Goal: Transaction & Acquisition: Book appointment/travel/reservation

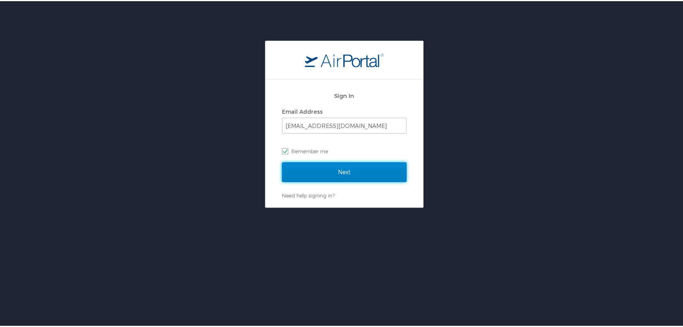
click at [327, 161] on input "Next" at bounding box center [344, 171] width 125 height 20
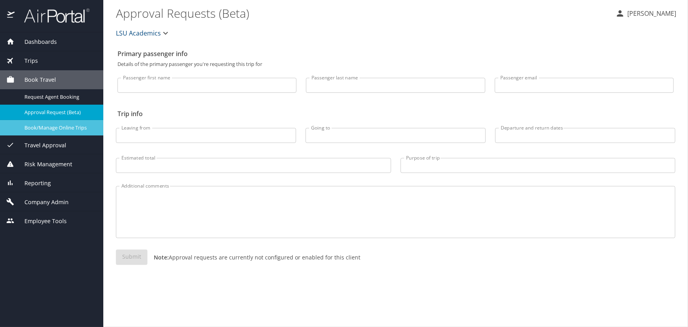
click at [60, 125] on span "Book/Manage Online Trips" at bounding box center [58, 127] width 69 height 7
click at [71, 129] on span "Book/Manage Online Trips" at bounding box center [58, 127] width 69 height 7
